Goal: Check status

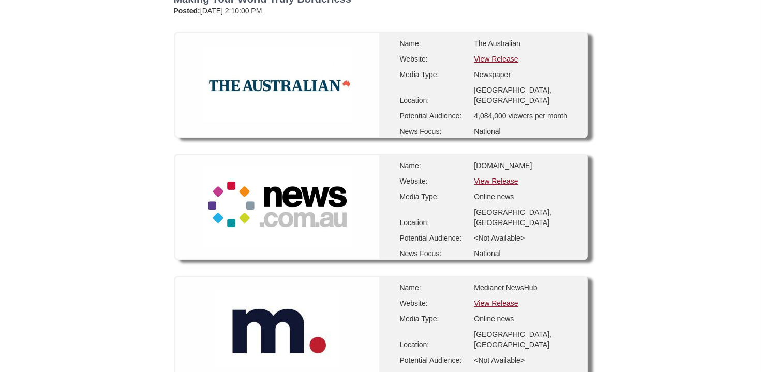
scroll to position [62, 0]
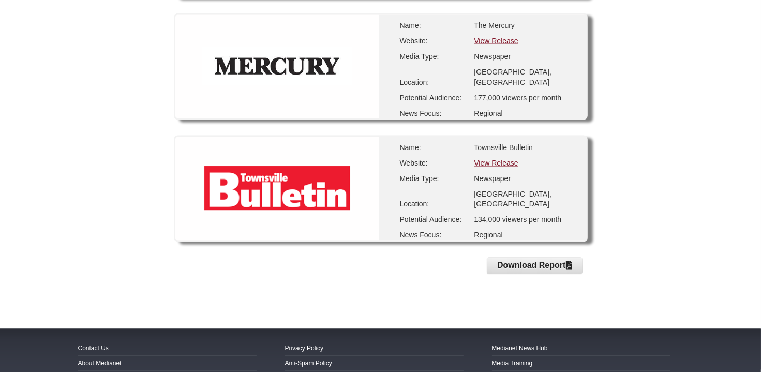
scroll to position [1728, 0]
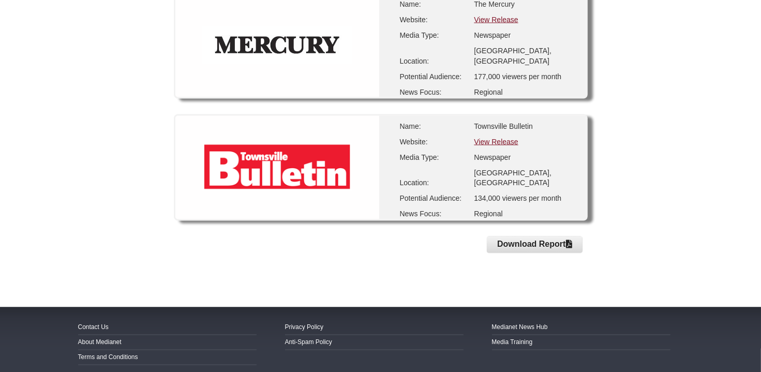
click at [504, 138] on link "View Release" at bounding box center [496, 142] width 44 height 8
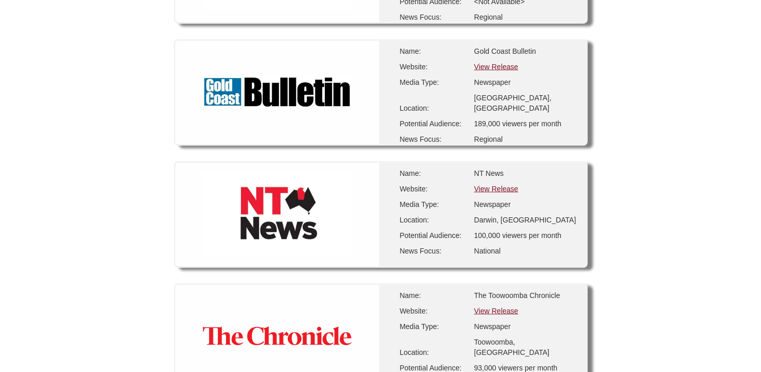
scroll to position [1315, 0]
click at [501, 185] on link "View Release" at bounding box center [496, 189] width 44 height 8
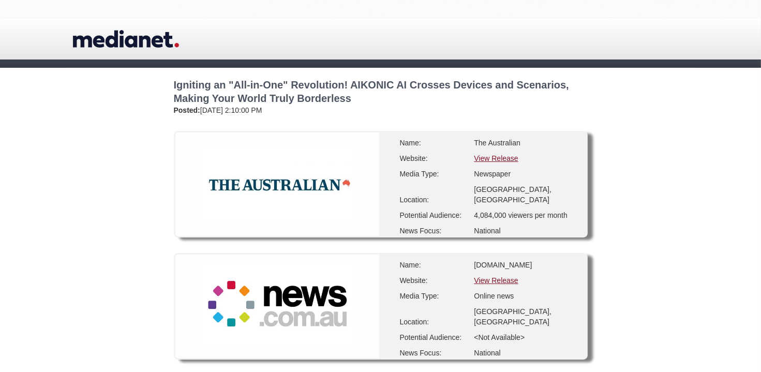
scroll to position [1, 0]
